Goal: Obtain resource: Download file/media

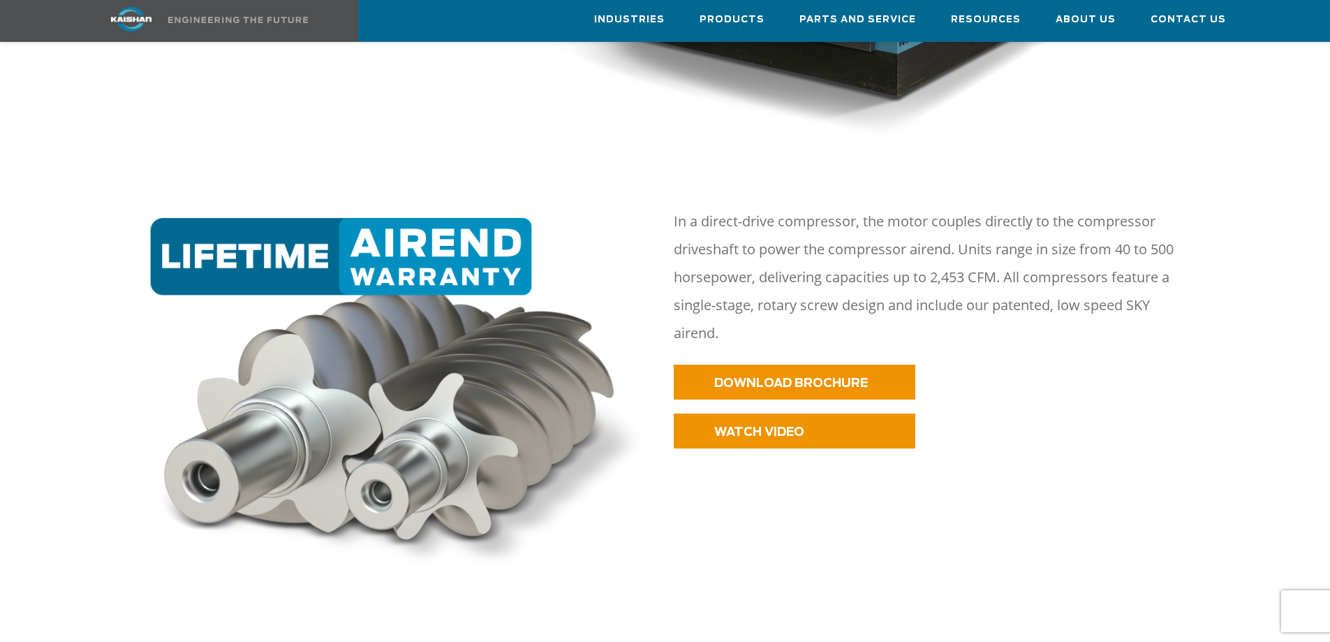
scroll to position [698, 0]
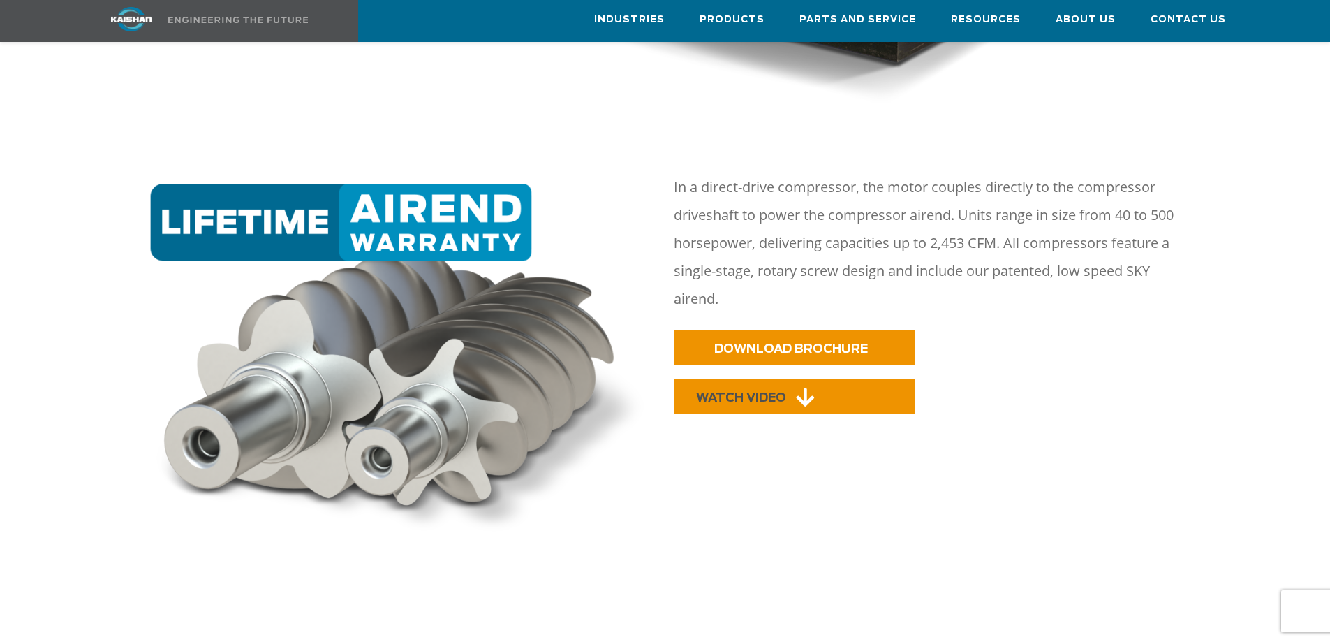
click at [740, 392] on span "WATCH VIDEO" at bounding box center [741, 398] width 90 height 12
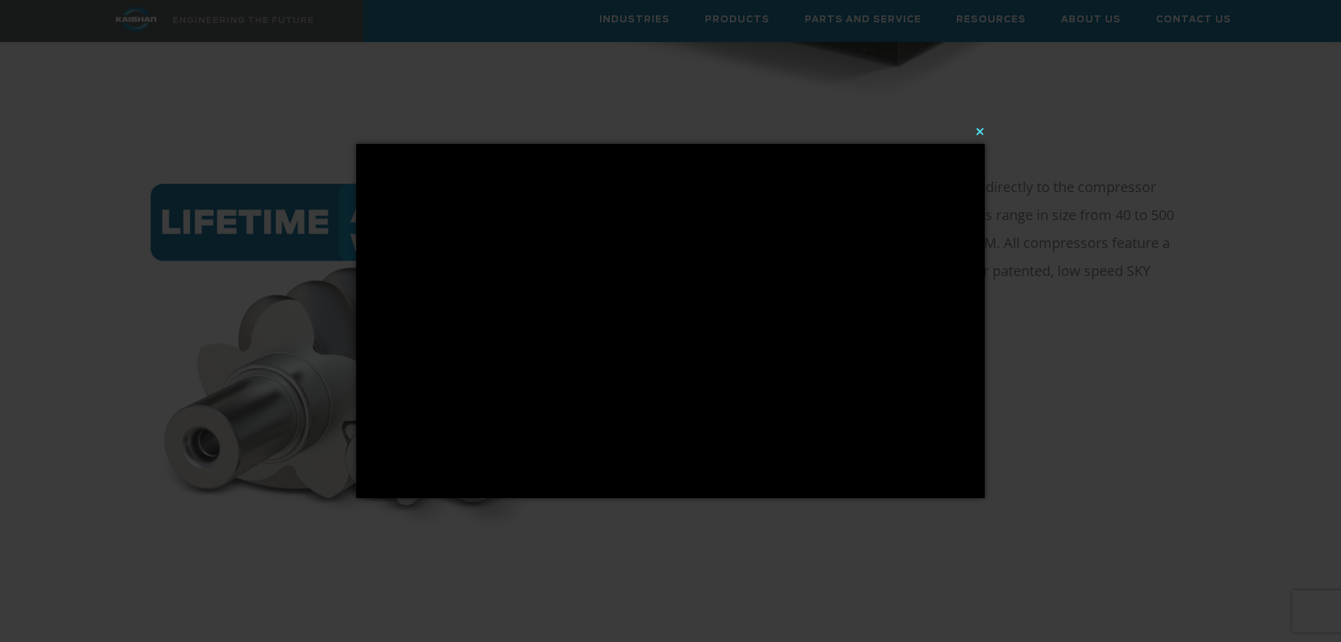
click at [981, 127] on button "×" at bounding box center [674, 131] width 629 height 31
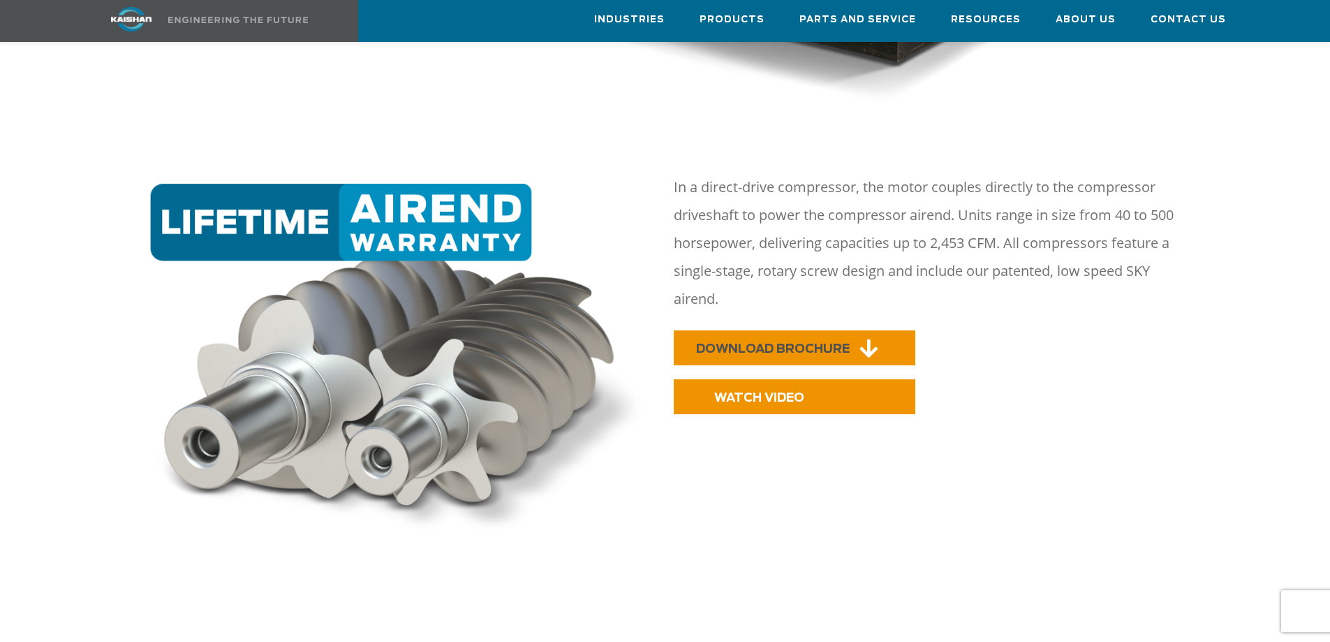
click at [802, 343] on span "DOWNLOAD BROCHURE" at bounding box center [773, 349] width 154 height 12
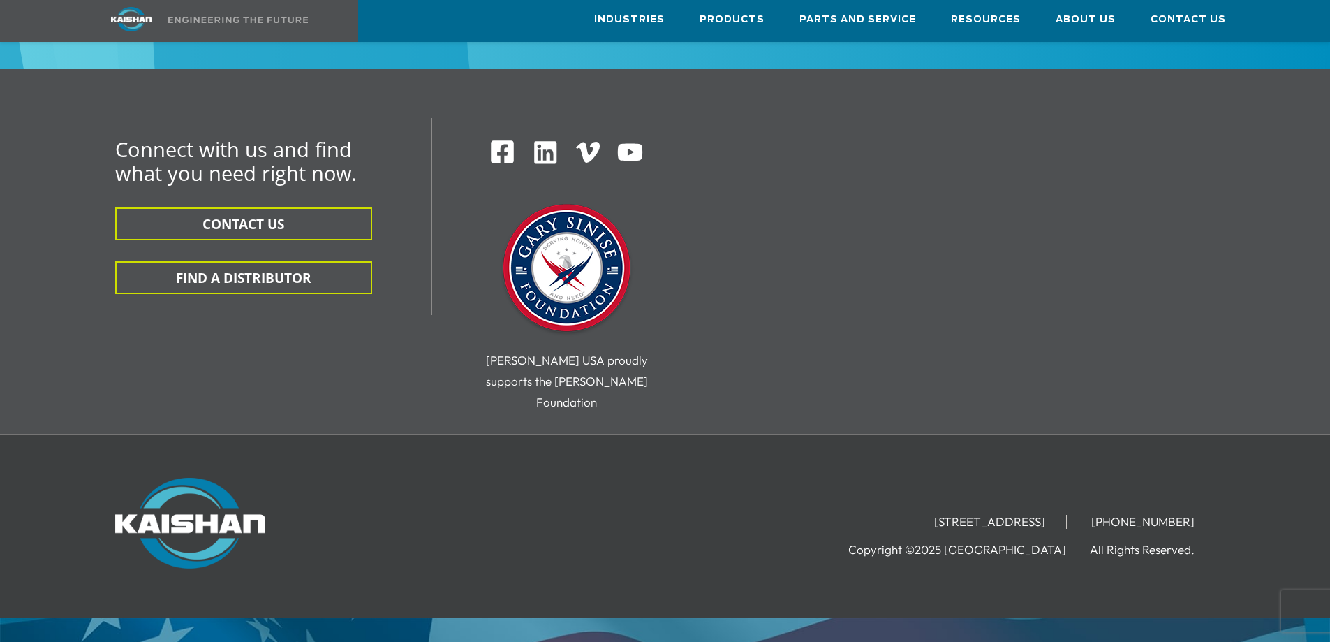
scroll to position [4472, 0]
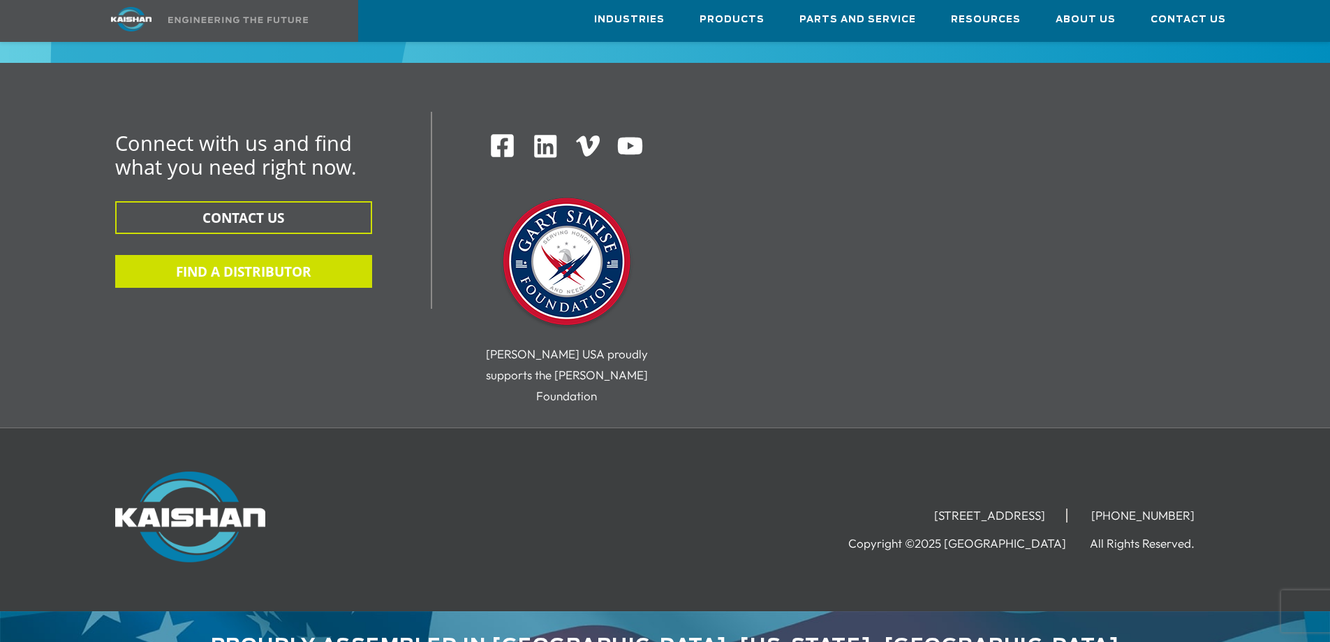
click at [279, 255] on button "FIND A DISTRIBUTOR" at bounding box center [243, 271] width 257 height 33
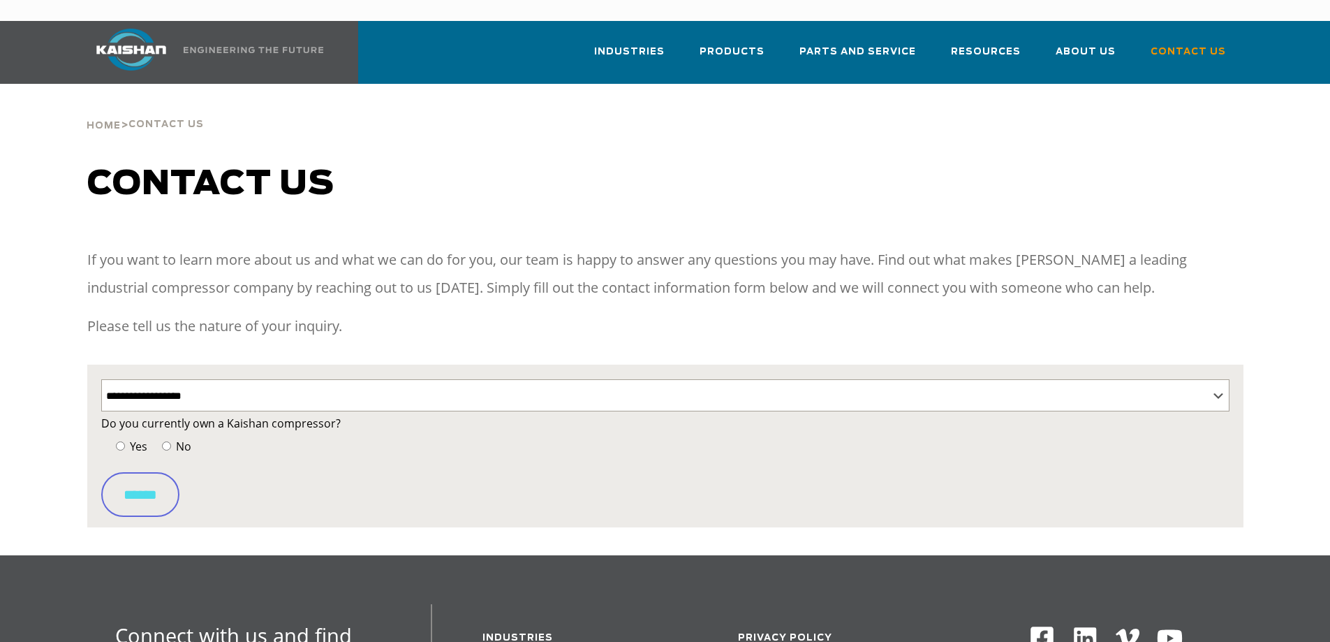
select select "**********"
select select "Contact form"
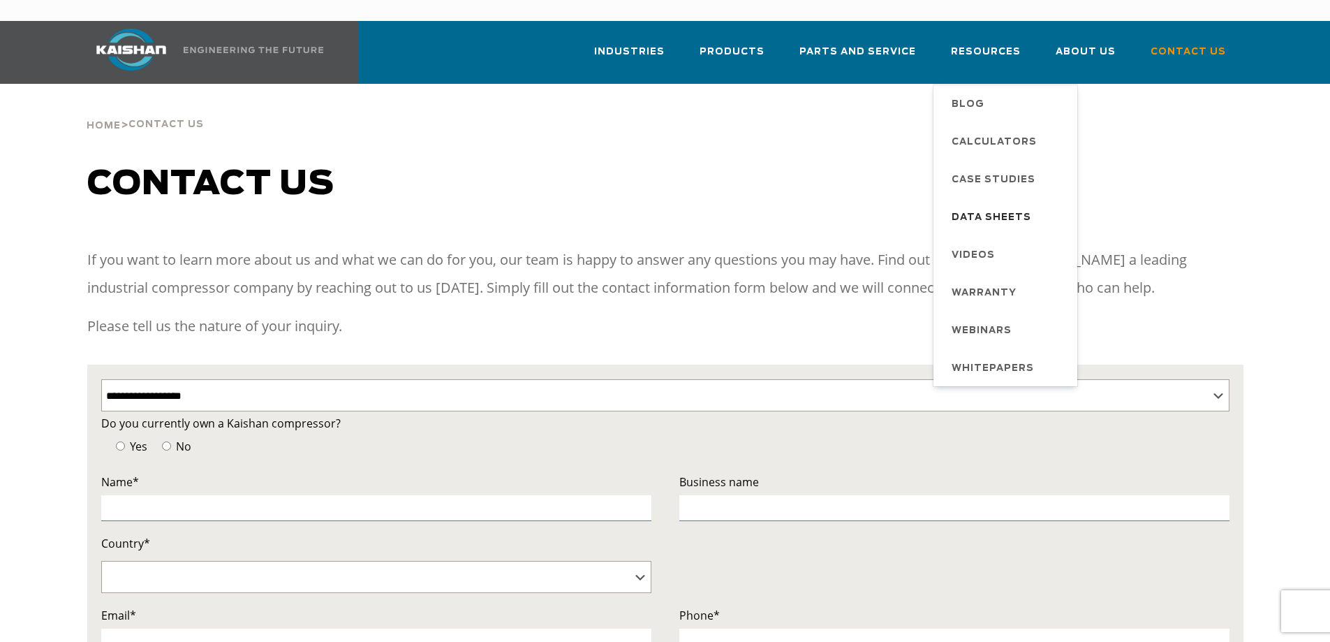
click at [1002, 206] on span "Data Sheets" at bounding box center [992, 218] width 80 height 24
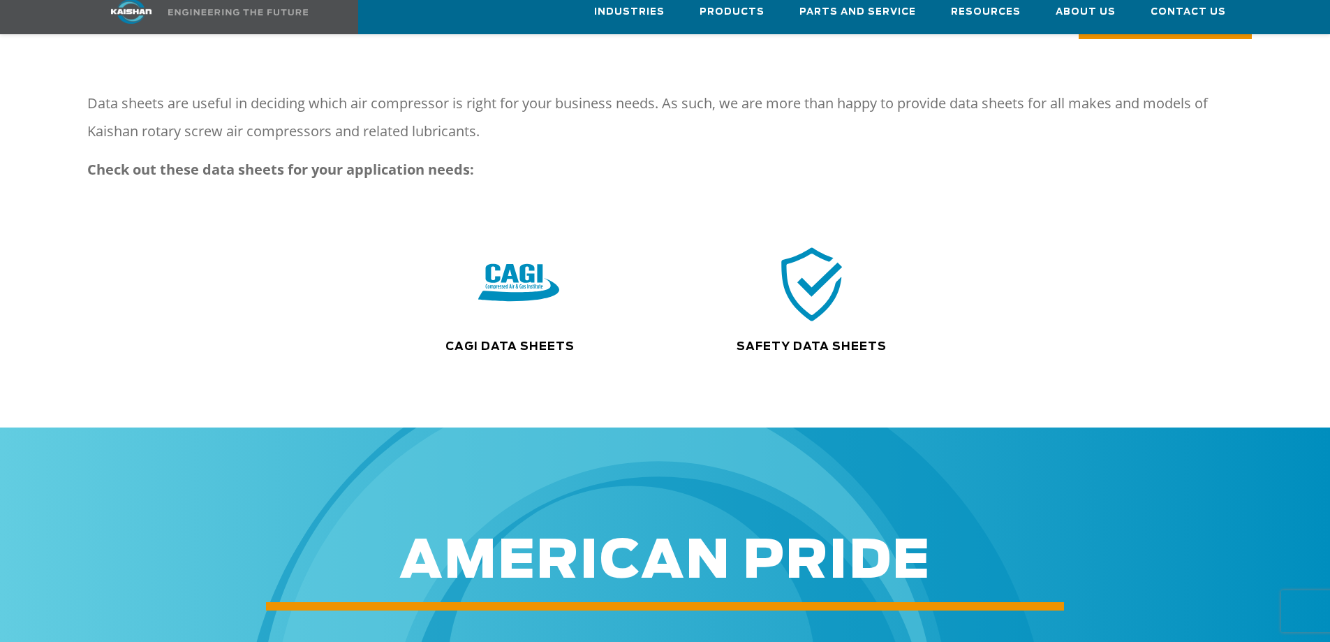
scroll to position [210, 0]
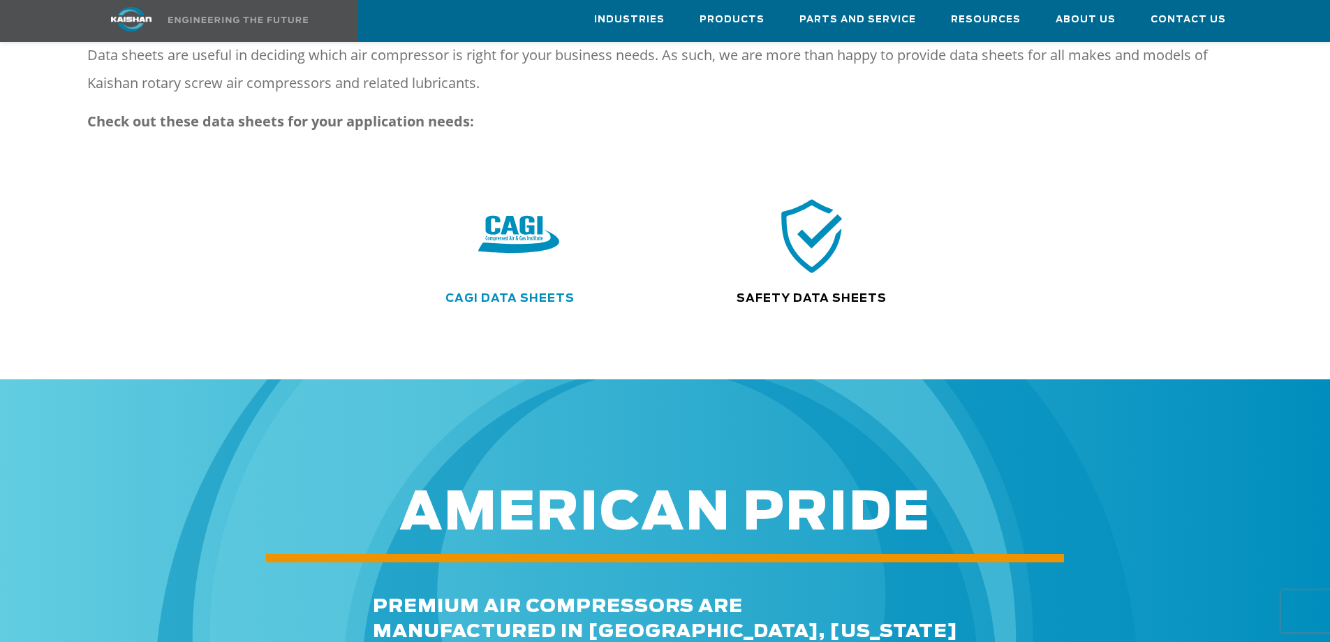
click at [544, 293] on link "CAGI Data Sheets" at bounding box center [510, 298] width 129 height 11
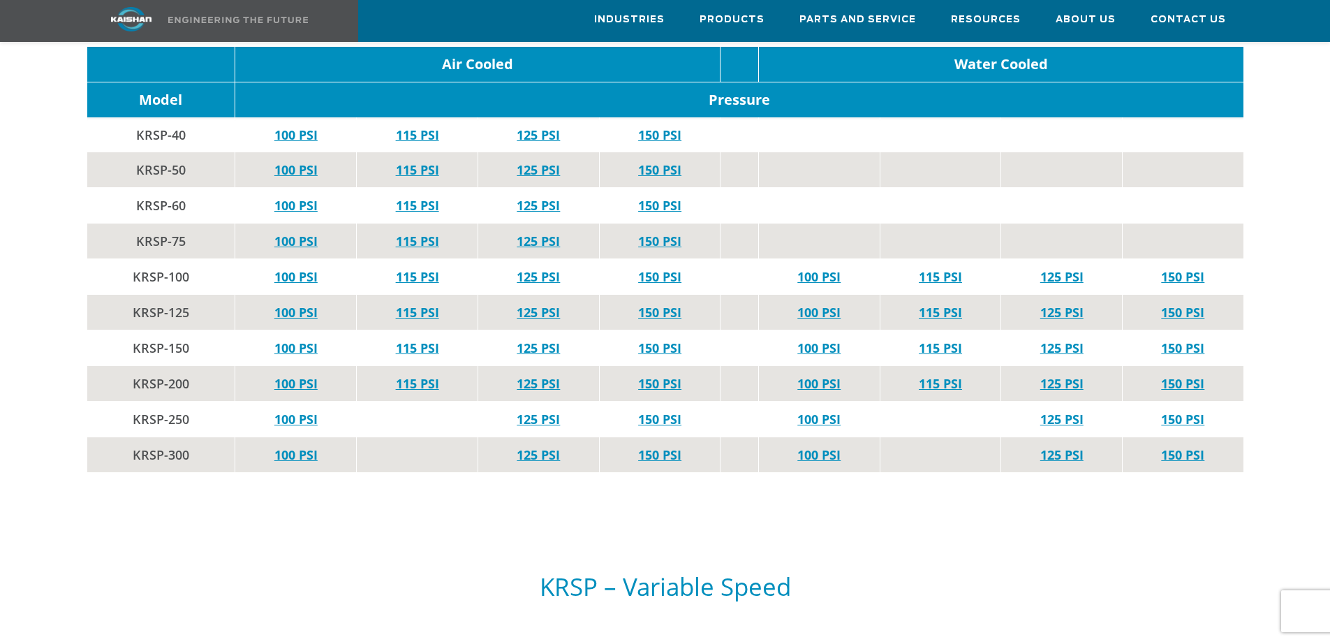
scroll to position [2654, 0]
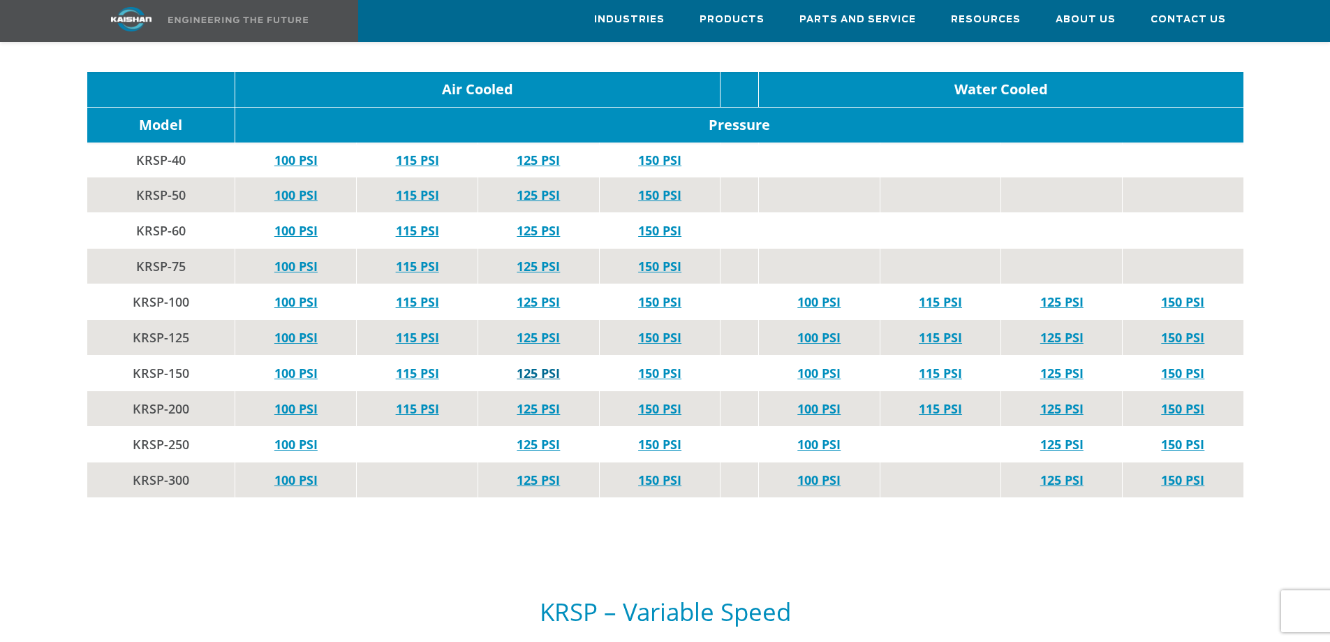
click at [536, 365] on link "125 PSI" at bounding box center [538, 373] width 43 height 17
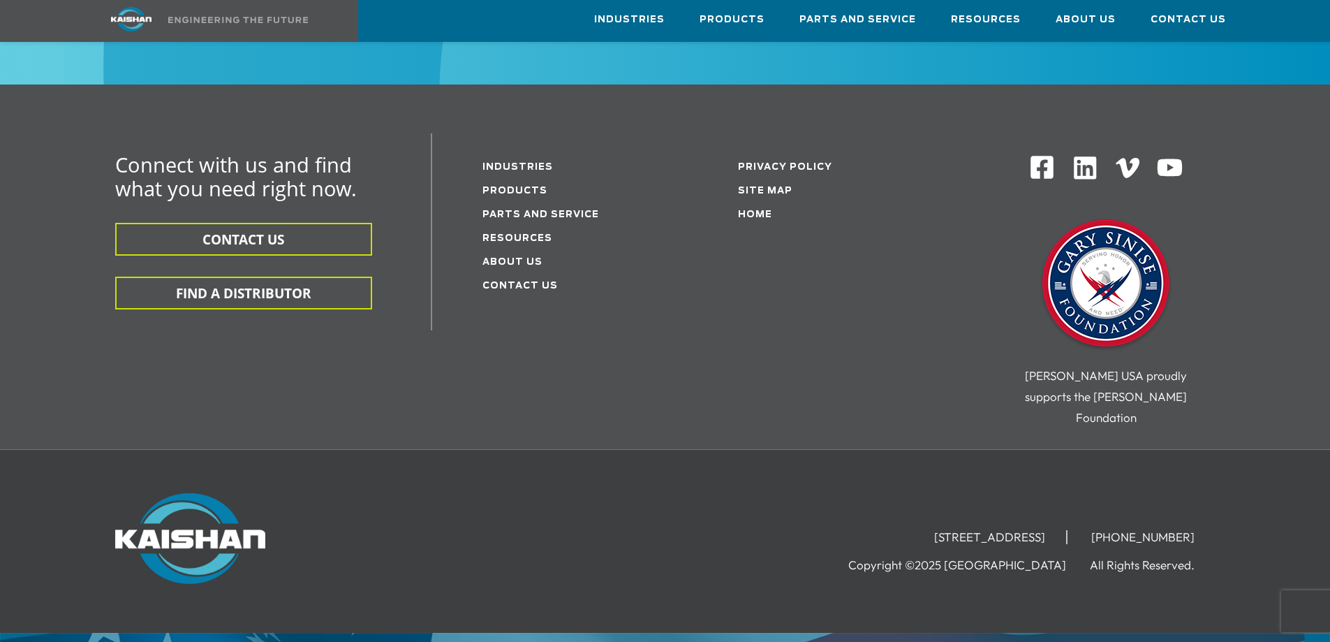
scroll to position [6484, 0]
